Goal: Navigation & Orientation: Find specific page/section

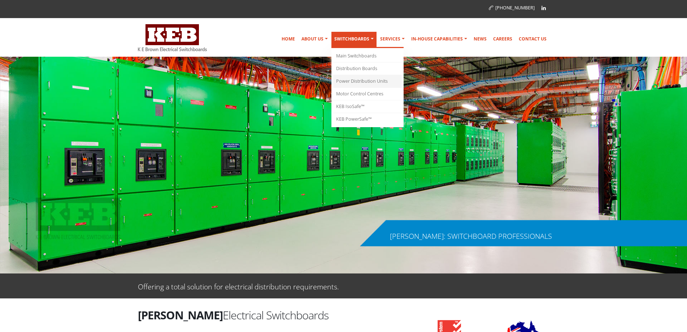
click at [369, 77] on link "Power Distribution Units" at bounding box center [367, 81] width 69 height 13
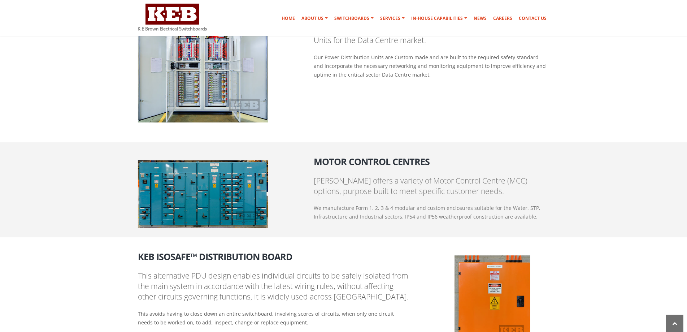
scroll to position [689, 0]
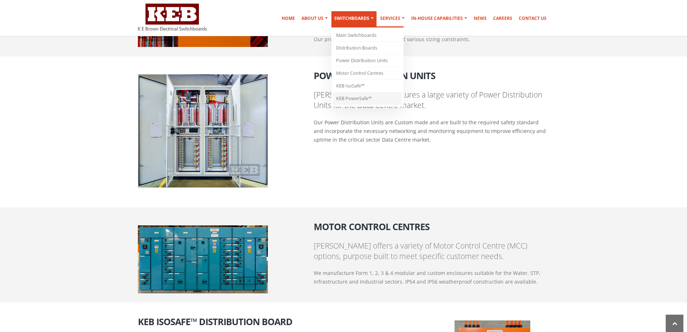
click at [346, 95] on link "KEB PowerSafe™" at bounding box center [367, 98] width 69 height 12
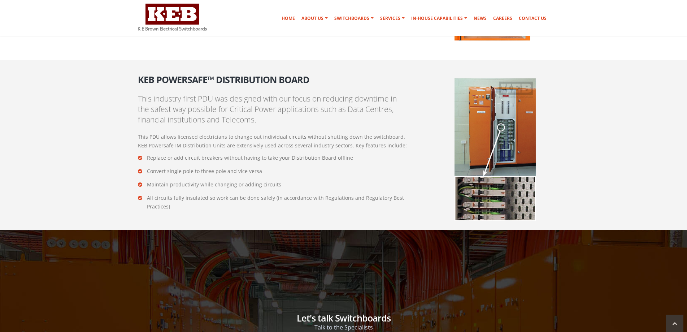
scroll to position [1235, 0]
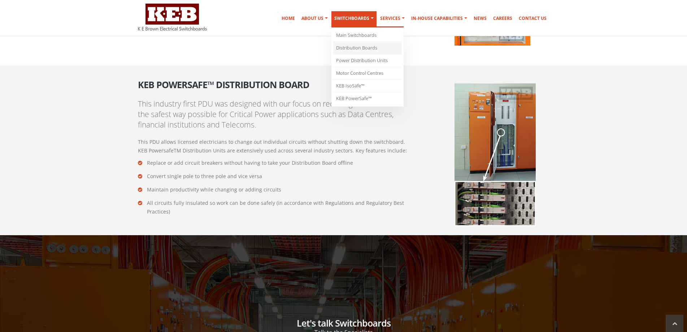
click at [370, 47] on link "Distribution Boards" at bounding box center [367, 48] width 69 height 13
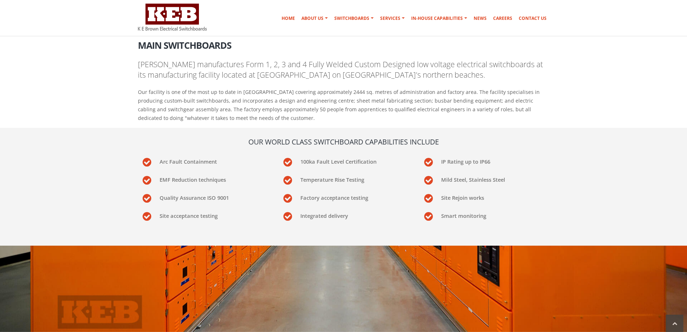
scroll to position [125, 0]
